Goal: Feedback & Contribution: Submit feedback/report problem

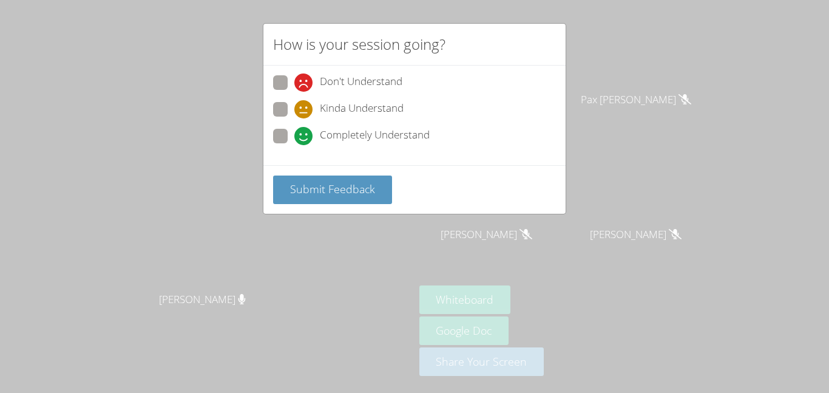
click at [294, 145] on span at bounding box center [294, 145] width 0 height 0
click at [294, 133] on input "Completely Understand" at bounding box center [299, 134] width 10 height 10
radio input "true"
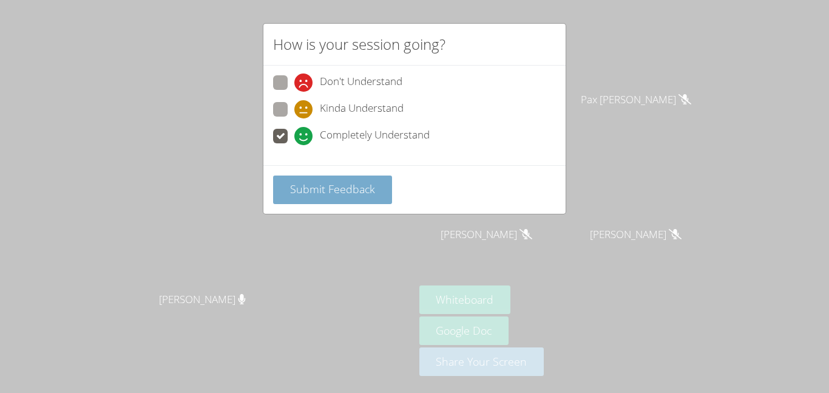
click at [332, 188] on span "Submit Feedback" at bounding box center [332, 188] width 85 height 15
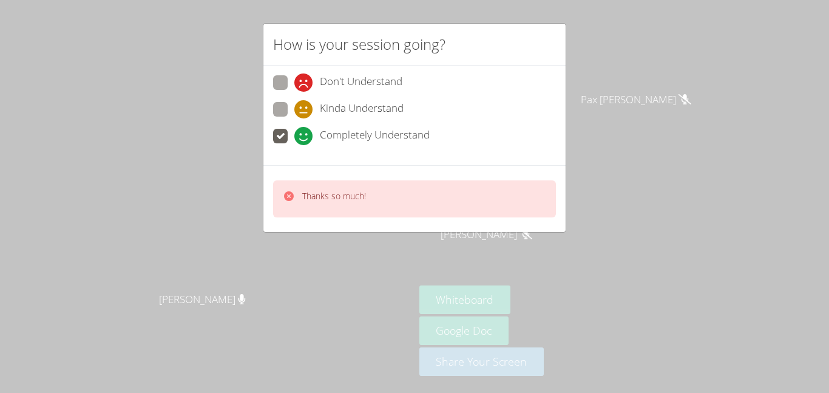
click at [424, 225] on div "Thanks so much!" at bounding box center [414, 198] width 302 height 67
click at [417, 203] on div "Thanks so much!" at bounding box center [414, 198] width 283 height 37
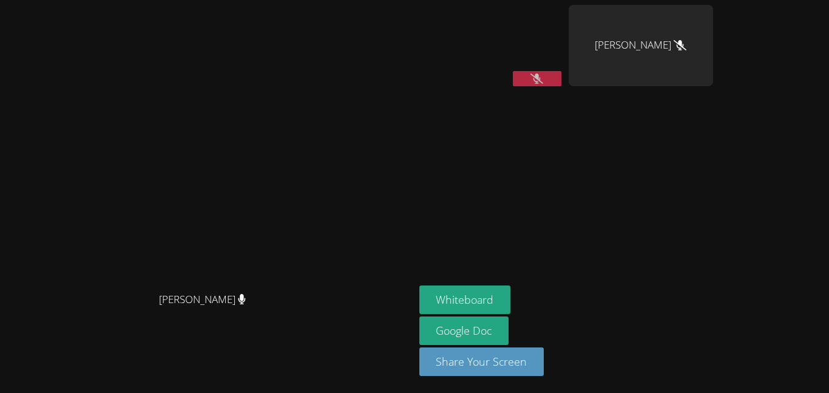
click at [686, 304] on div "Whiteboard Google Doc Share Your Screen" at bounding box center [566, 335] width 294 height 100
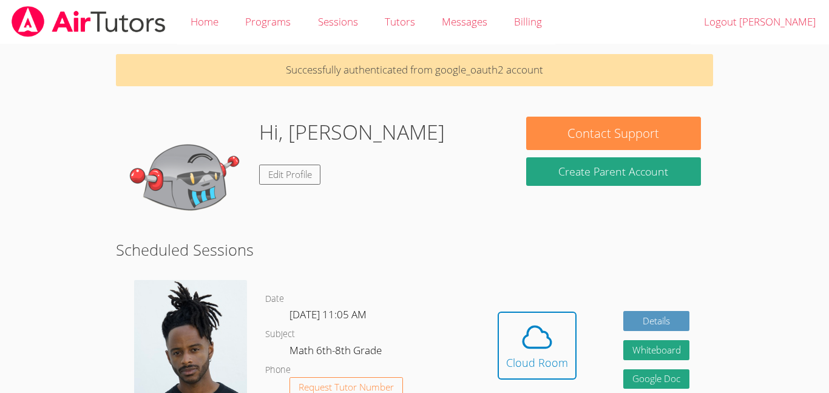
scroll to position [155, 0]
